Goal: Task Accomplishment & Management: Manage account settings

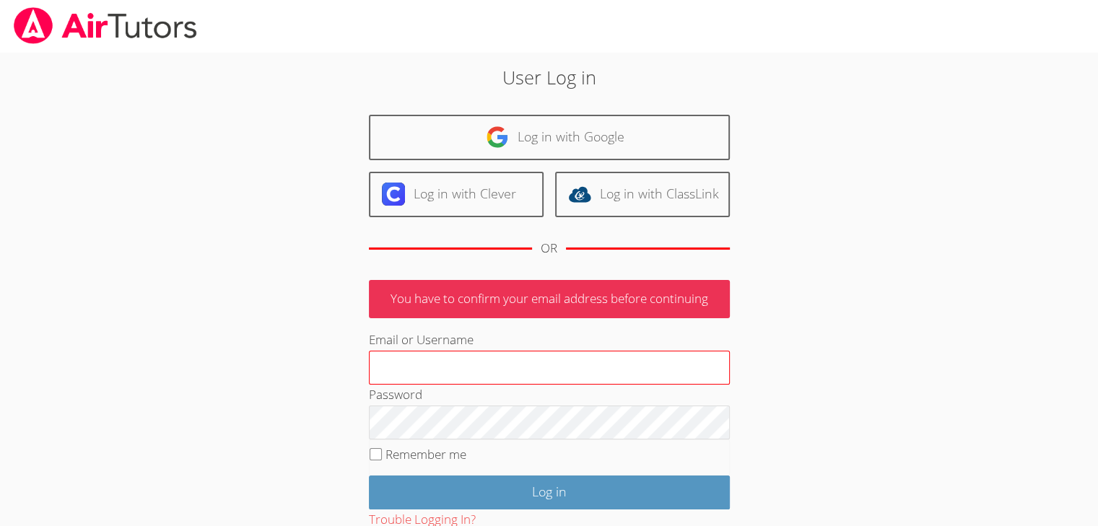
click at [577, 362] on input "Email or Username" at bounding box center [549, 368] width 361 height 35
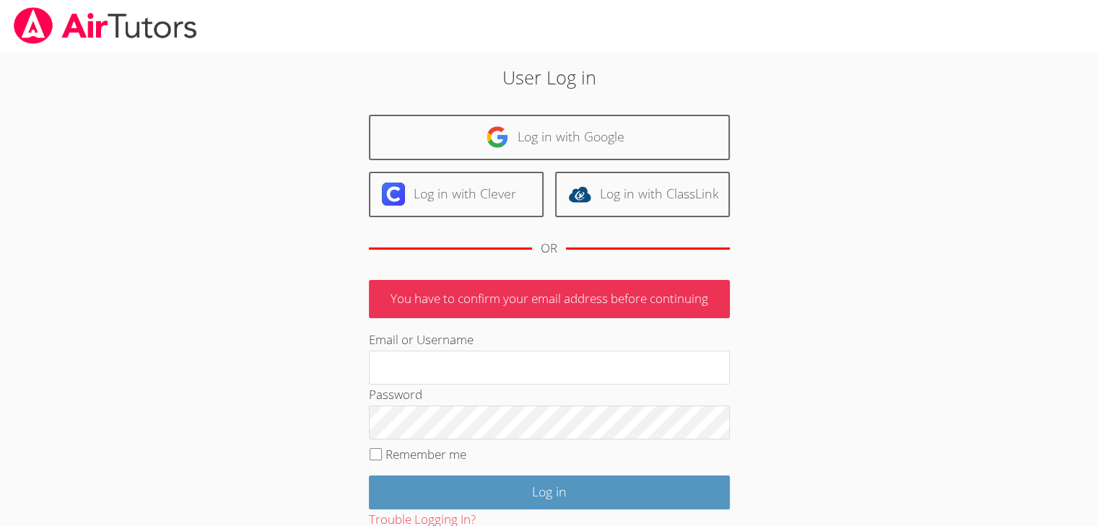
type input "manika@airtutors.org"
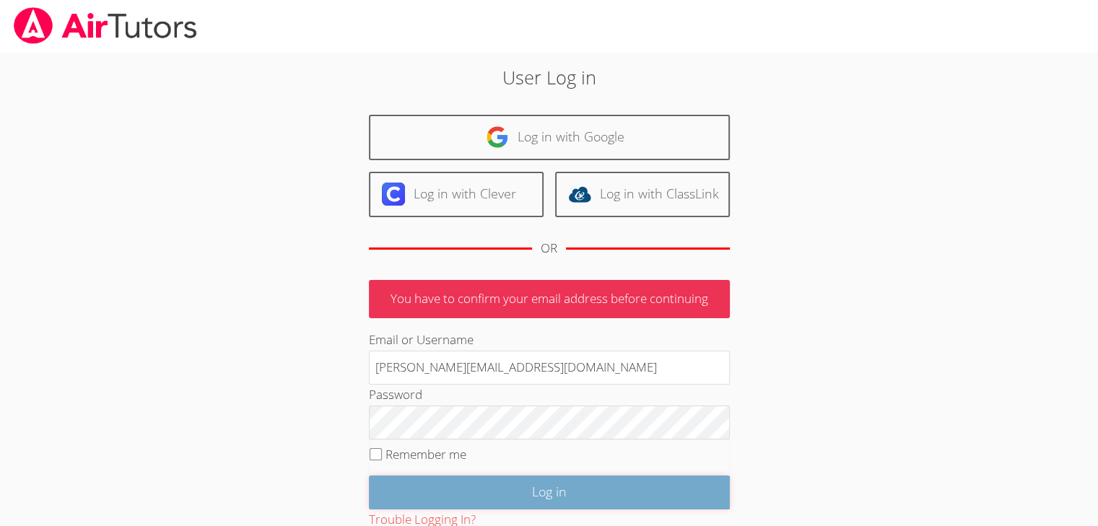
click at [451, 492] on input "Log in" at bounding box center [549, 493] width 361 height 34
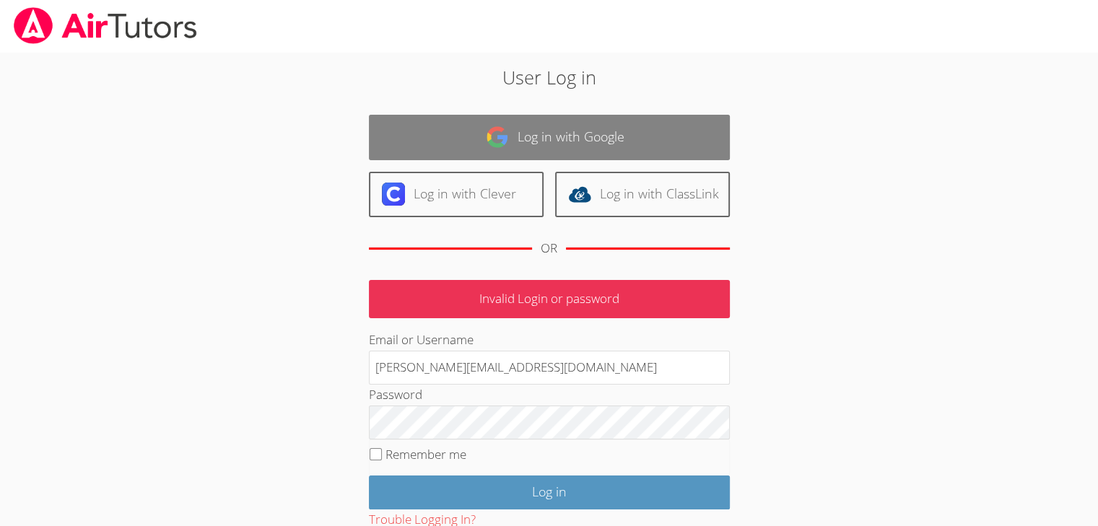
click at [595, 147] on link "Log in with Google" at bounding box center [549, 137] width 361 height 45
